Goal: Transaction & Acquisition: Purchase product/service

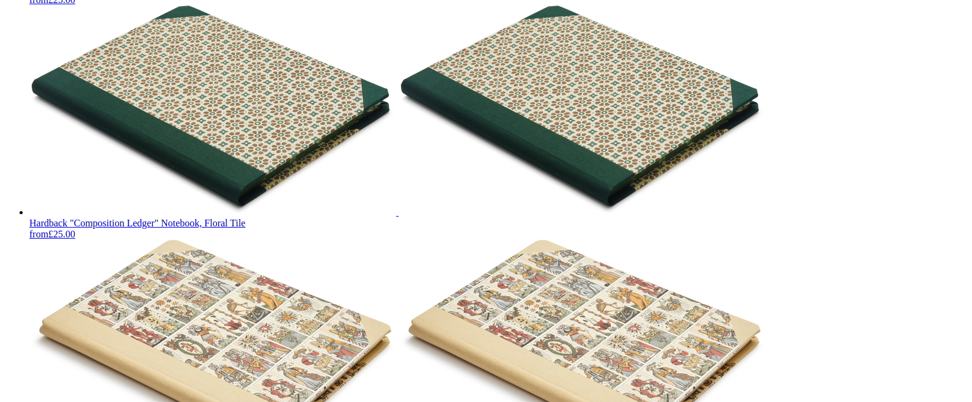
scroll to position [2720, 0]
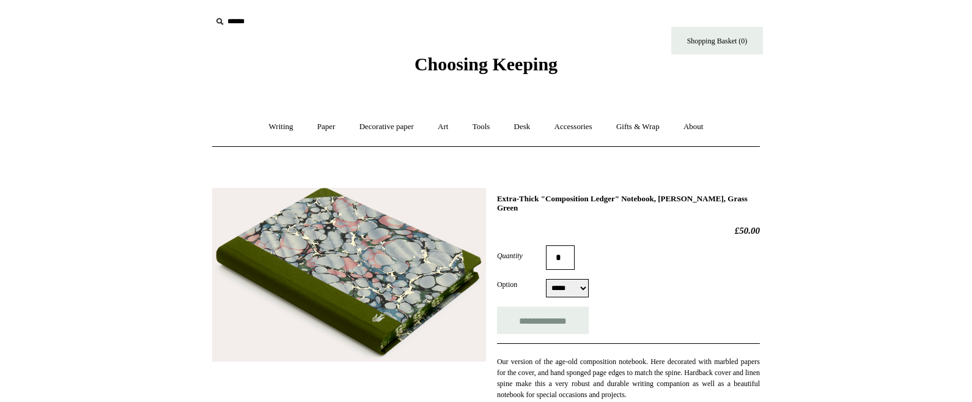
scroll to position [124, 0]
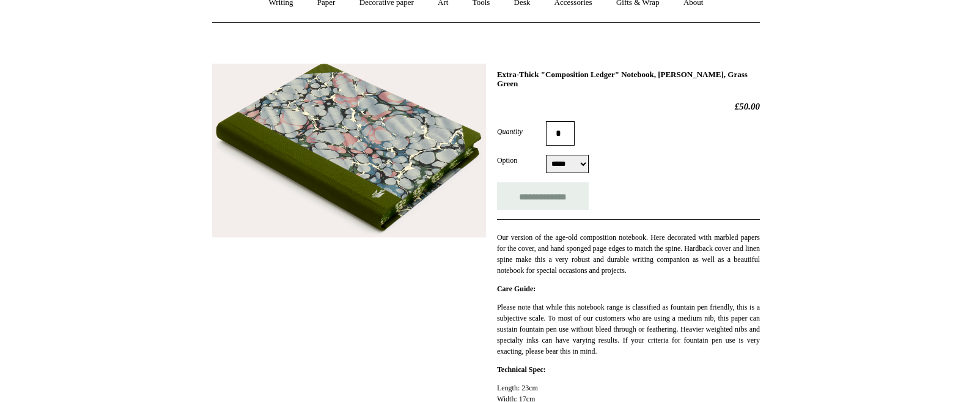
select select "*****"
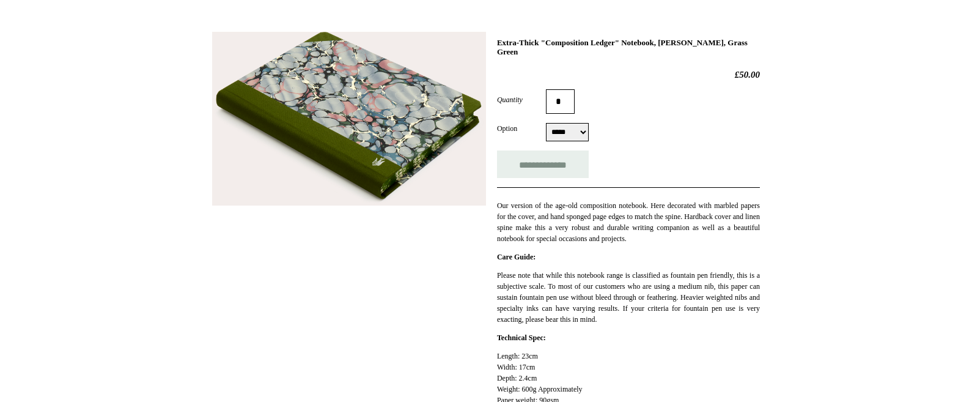
scroll to position [143, 0]
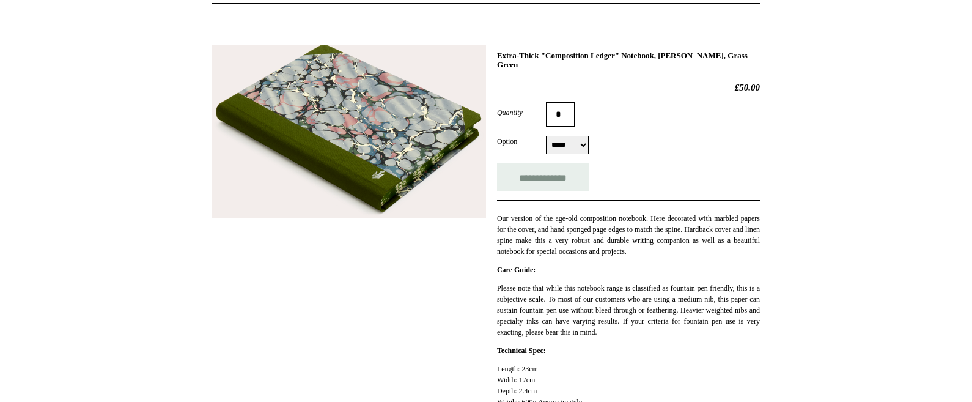
click at [396, 166] on img at bounding box center [349, 132] width 274 height 174
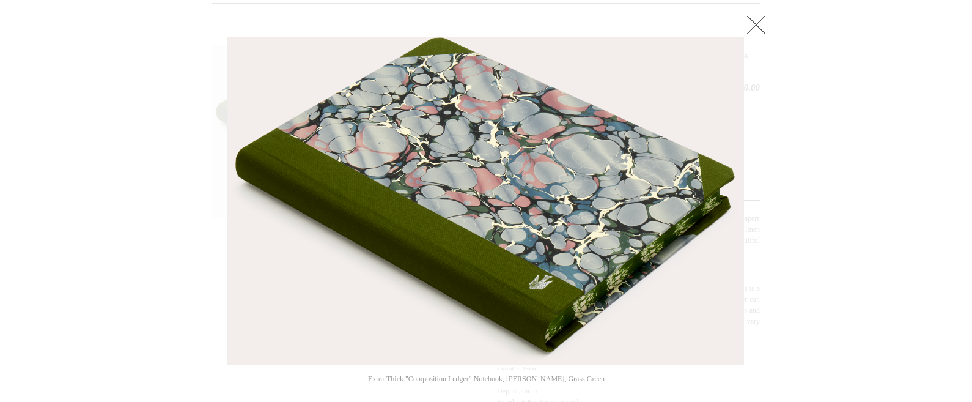
click at [755, 30] on link at bounding box center [756, 24] width 24 height 24
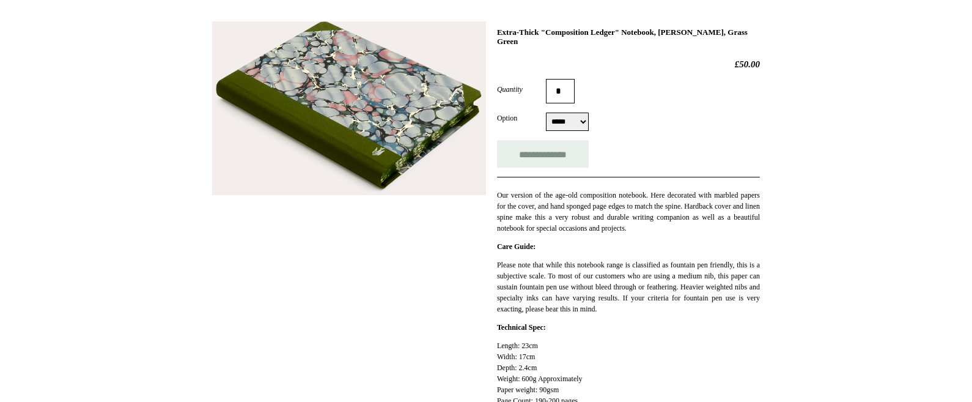
scroll to position [167, 0]
click at [395, 133] on img at bounding box center [349, 108] width 274 height 174
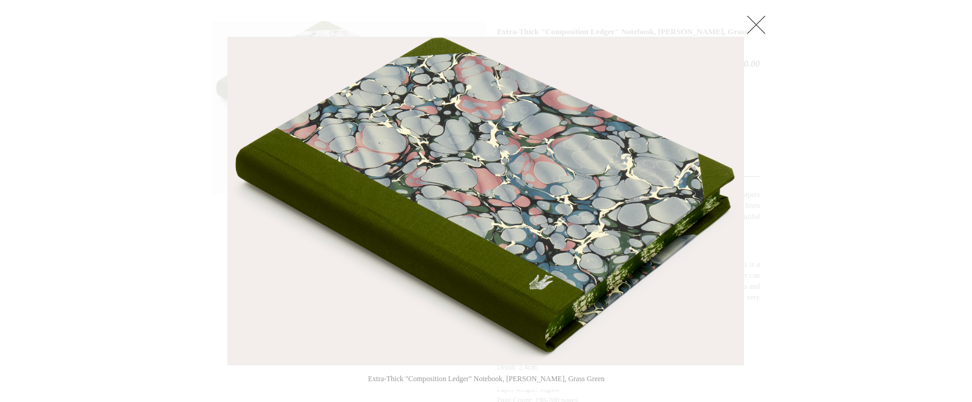
click at [748, 28] on link at bounding box center [756, 24] width 24 height 24
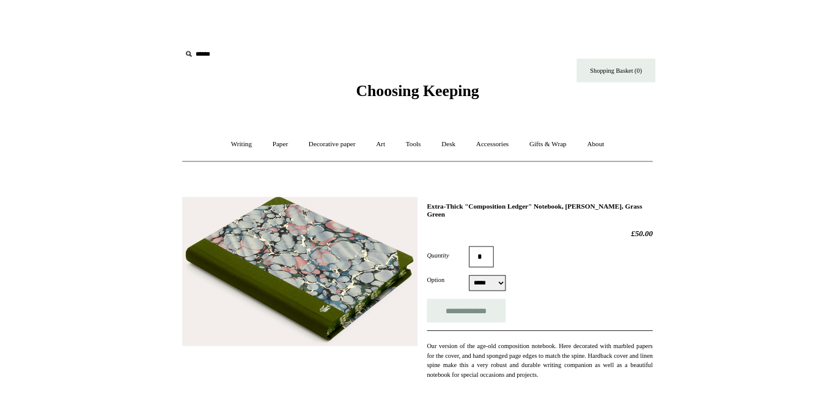
scroll to position [0, 0]
